Goal: Task Accomplishment & Management: Manage account settings

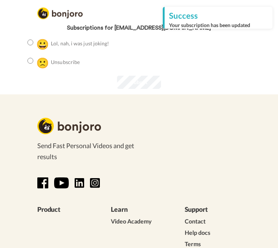
scroll to position [120, 0]
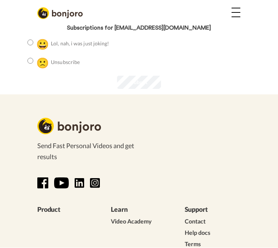
click at [32, 67] on label "🙁 Unsubscribe" at bounding box center [53, 62] width 52 height 15
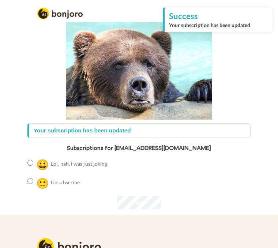
click at [35, 181] on label "🙁 Unsubscribe" at bounding box center [53, 182] width 52 height 15
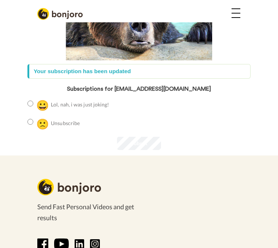
scroll to position [59, 0]
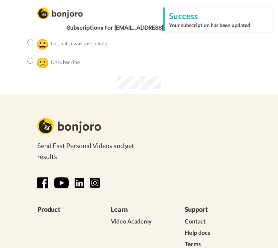
scroll to position [120, 0]
